Goal: Task Accomplishment & Management: Use online tool/utility

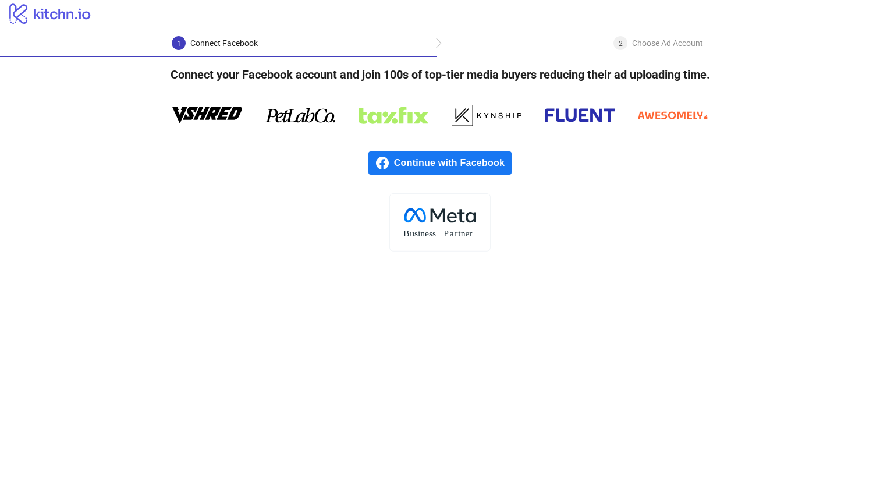
click at [445, 147] on div "Continue with Facebook" at bounding box center [440, 163] width 880 height 61
click at [445, 154] on span "Continue with Facebook" at bounding box center [453, 162] width 118 height 23
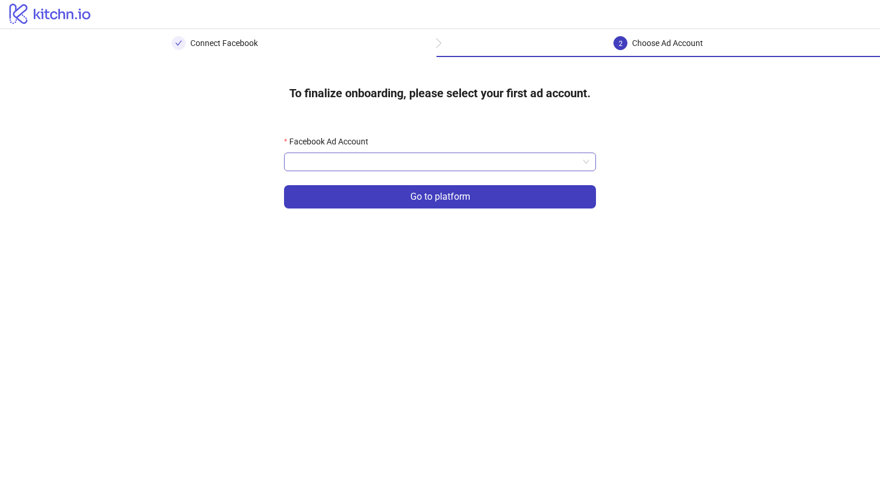
click at [527, 165] on input "Facebook Ad Account" at bounding box center [435, 161] width 288 height 17
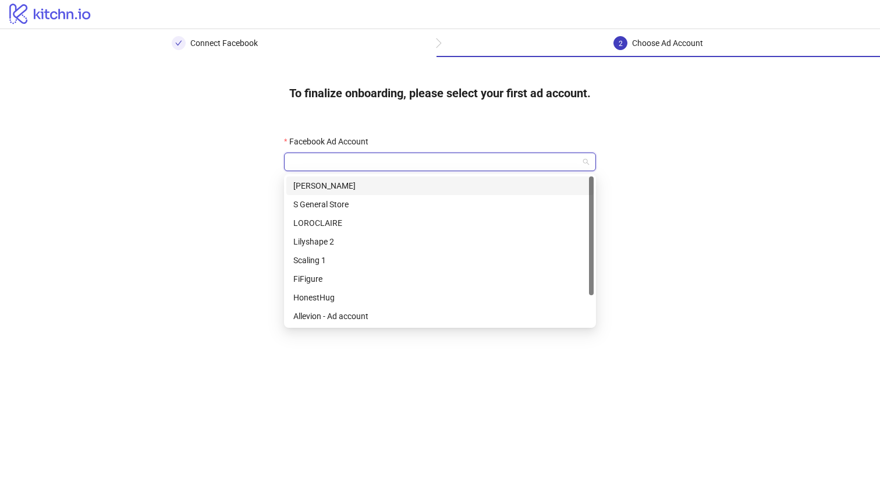
scroll to position [37, 0]
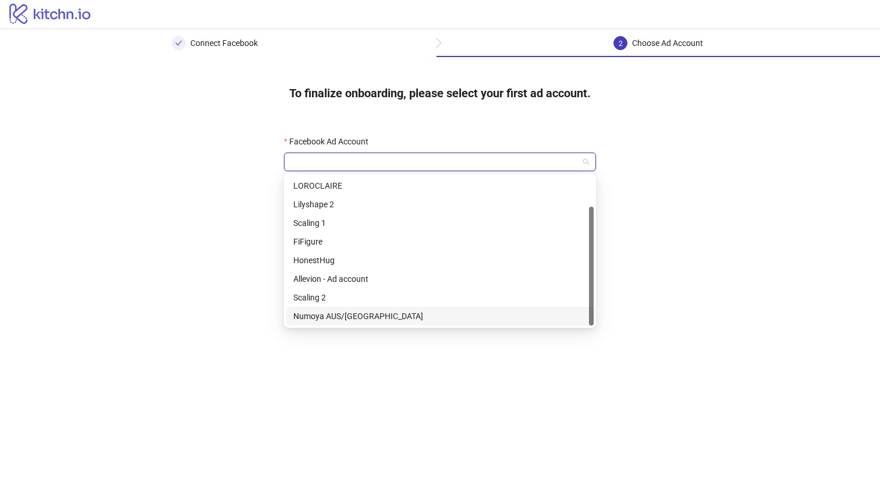
click at [350, 315] on div "Numoya AUS/NZ" at bounding box center [439, 316] width 293 height 13
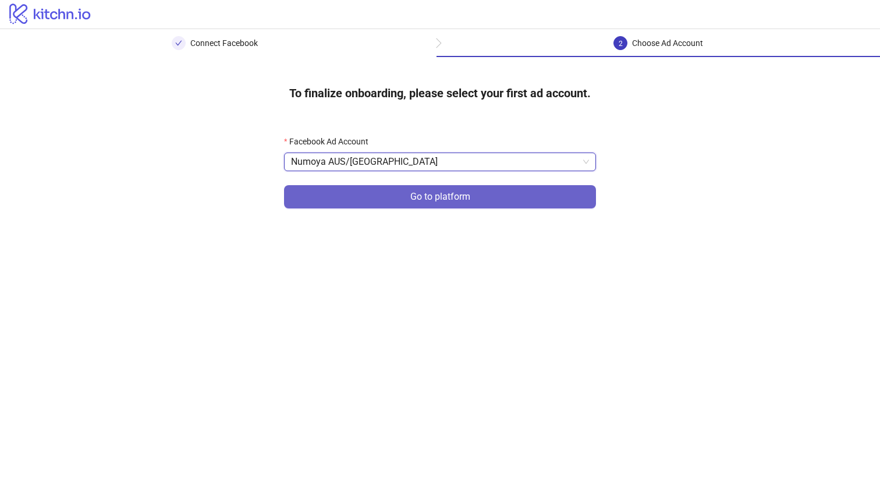
click at [371, 207] on button "Go to platform" at bounding box center [440, 196] width 312 height 23
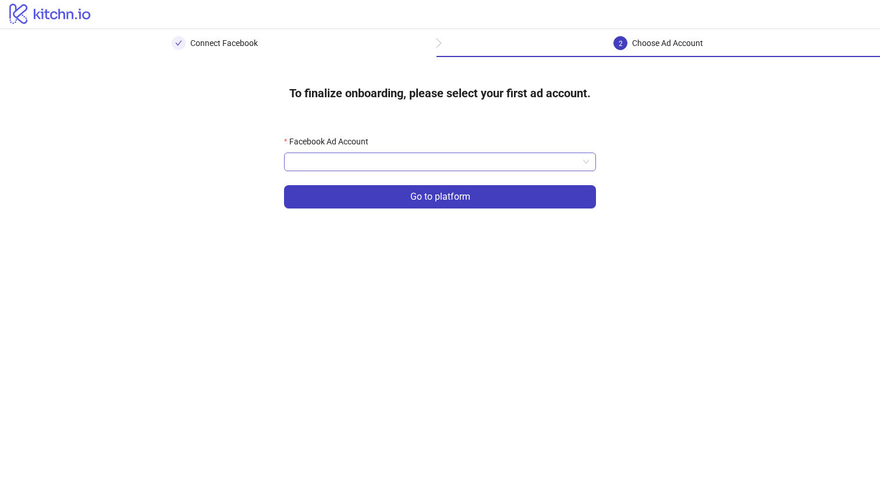
click at [376, 164] on input "Facebook Ad Account" at bounding box center [435, 161] width 288 height 17
